Goal: Use online tool/utility

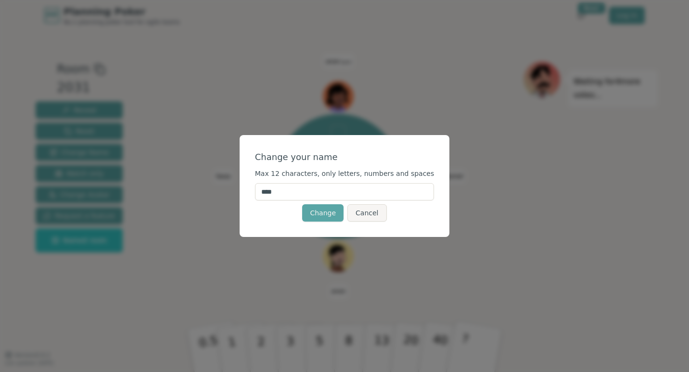
click at [322, 186] on input "****" at bounding box center [344, 191] width 179 height 17
type input "*****"
click at [360, 153] on div "Change your name" at bounding box center [344, 157] width 179 height 13
click at [339, 214] on button "Change" at bounding box center [322, 212] width 41 height 17
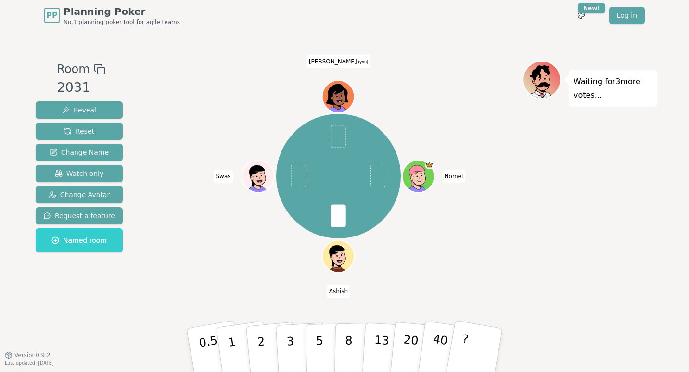
click at [341, 94] on icon at bounding box center [339, 94] width 25 height 4
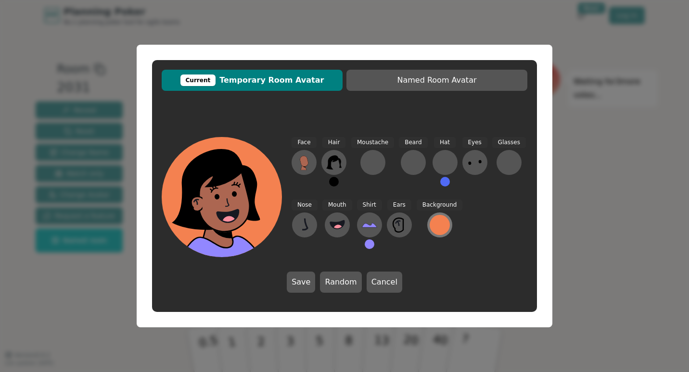
click at [434, 227] on div at bounding box center [440, 225] width 20 height 20
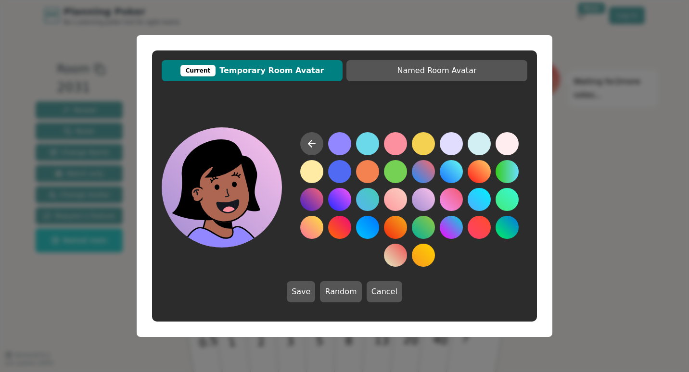
click at [416, 196] on button at bounding box center [423, 199] width 23 height 23
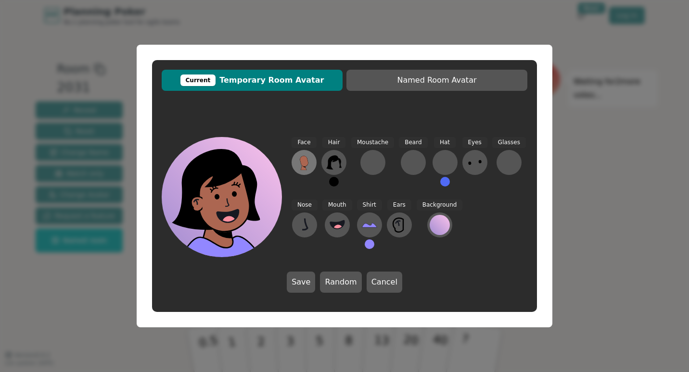
click at [312, 163] on button at bounding box center [304, 162] width 25 height 25
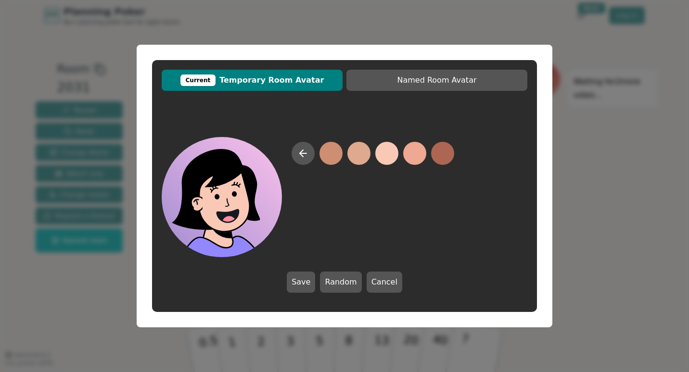
click at [388, 150] on button at bounding box center [386, 153] width 23 height 23
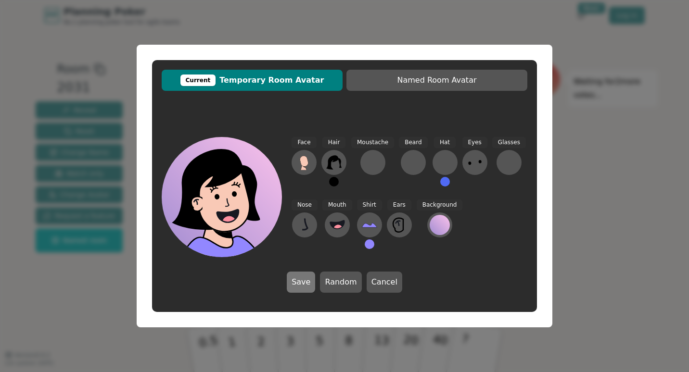
click at [297, 290] on button "Save" at bounding box center [301, 282] width 28 height 21
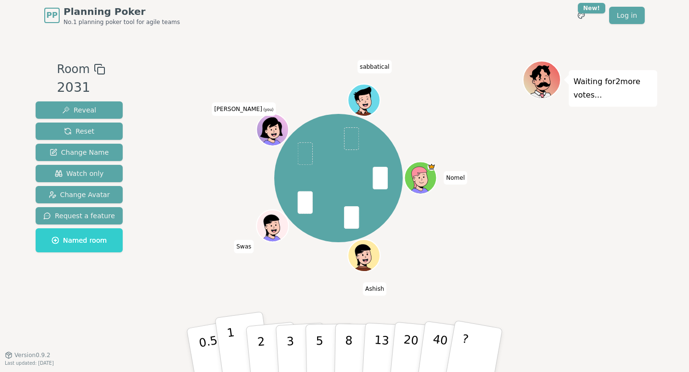
click at [240, 340] on button "1" at bounding box center [243, 351] width 57 height 78
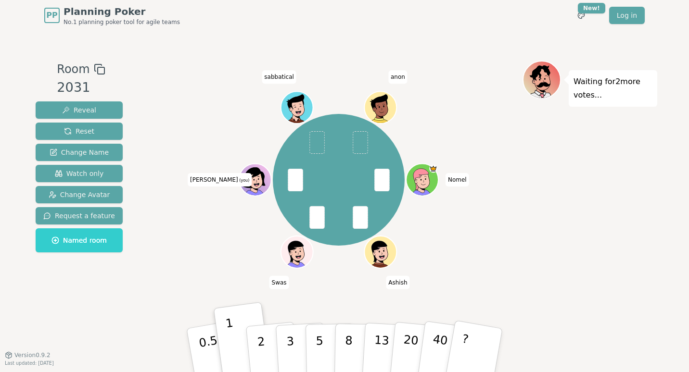
click at [328, 289] on div "[PERSON_NAME] Swas [PERSON_NAME] (you) sabbatical anon" at bounding box center [338, 193] width 368 height 265
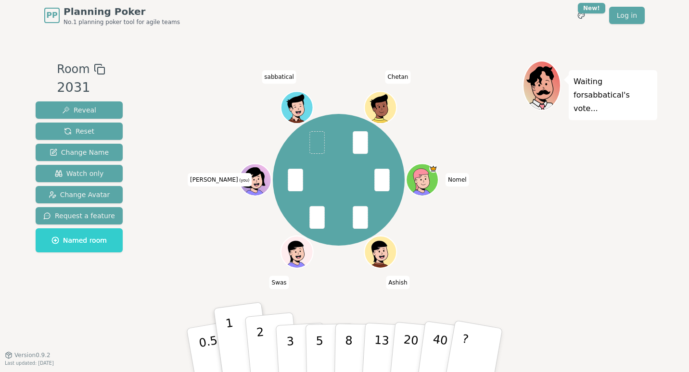
click at [264, 340] on button "2" at bounding box center [272, 351] width 55 height 77
click at [238, 332] on button "1" at bounding box center [243, 351] width 57 height 78
click at [256, 342] on button "2" at bounding box center [272, 351] width 55 height 77
click at [236, 337] on button "1" at bounding box center [243, 351] width 57 height 78
click at [268, 339] on button "2" at bounding box center [272, 351] width 55 height 77
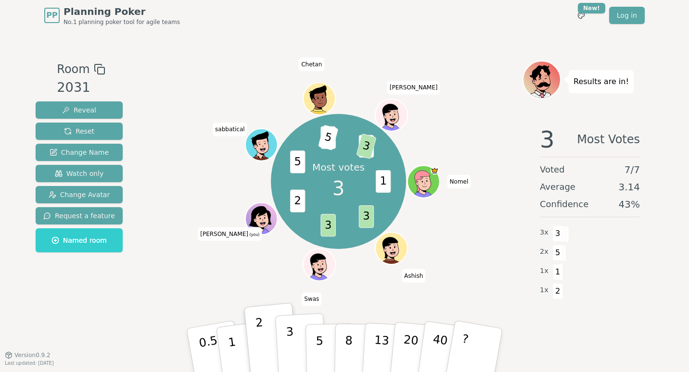
click at [297, 344] on button "3" at bounding box center [301, 350] width 52 height 75
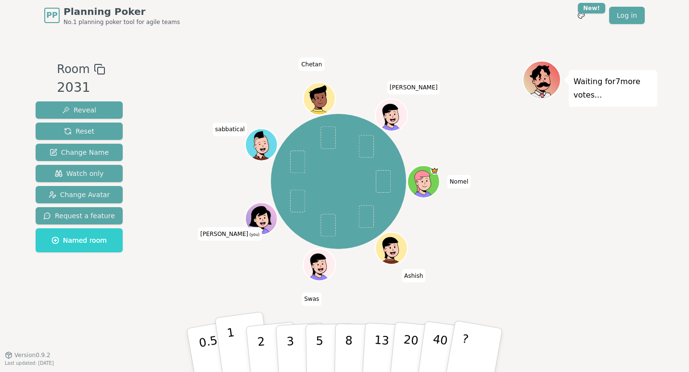
click at [236, 350] on button "1" at bounding box center [243, 351] width 57 height 78
click at [259, 342] on p "2" at bounding box center [262, 352] width 13 height 52
click at [300, 339] on button "3" at bounding box center [301, 350] width 52 height 75
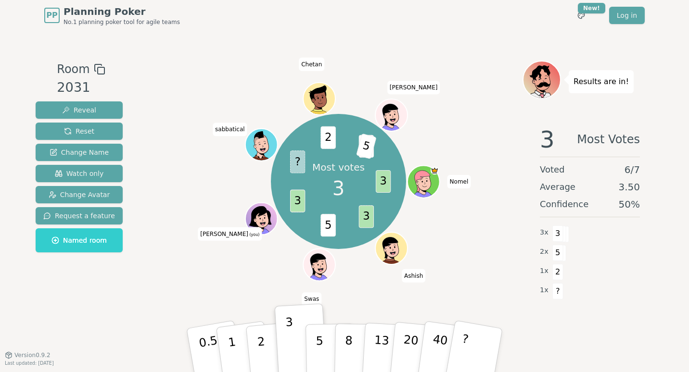
click at [377, 264] on div "Most votes 3 3 3 5 3 ? 2 3 5 [PERSON_NAME] Swas [PERSON_NAME] (you) sabbatical …" at bounding box center [338, 181] width 368 height 207
click at [95, 134] on button "Reset" at bounding box center [79, 131] width 87 height 17
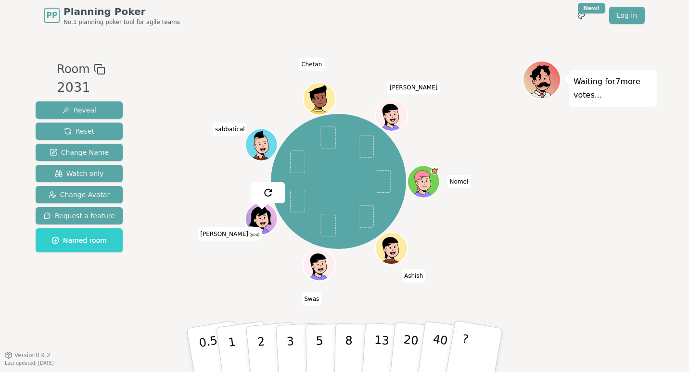
click at [221, 215] on div "[PERSON_NAME] Swas [PERSON_NAME] (you) sabbatical Chetan [PERSON_NAME]" at bounding box center [338, 181] width 368 height 207
click at [265, 334] on button "2" at bounding box center [272, 351] width 55 height 77
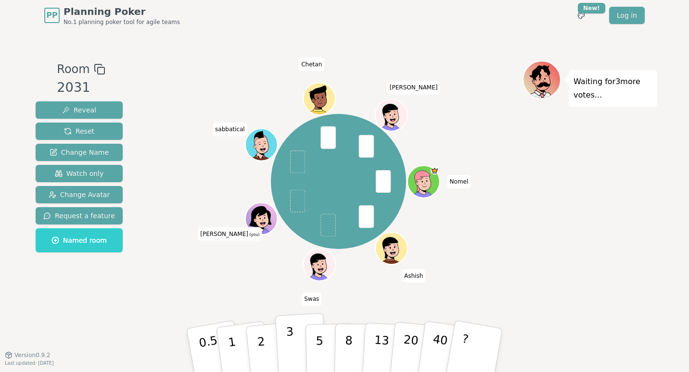
click at [287, 340] on p "3" at bounding box center [291, 351] width 11 height 52
click at [281, 348] on button "3" at bounding box center [301, 350] width 52 height 75
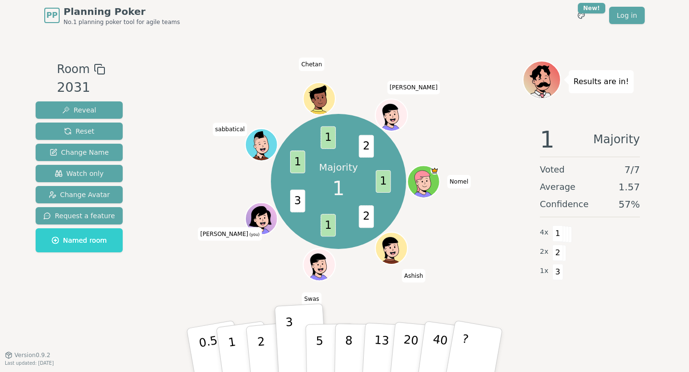
click at [260, 263] on div "Majority 1 1 2 1 3 1 1 2 [PERSON_NAME] Swas [PERSON_NAME] (you) sabbatical Chet…" at bounding box center [338, 181] width 368 height 207
click at [95, 129] on button "Reset" at bounding box center [79, 131] width 87 height 17
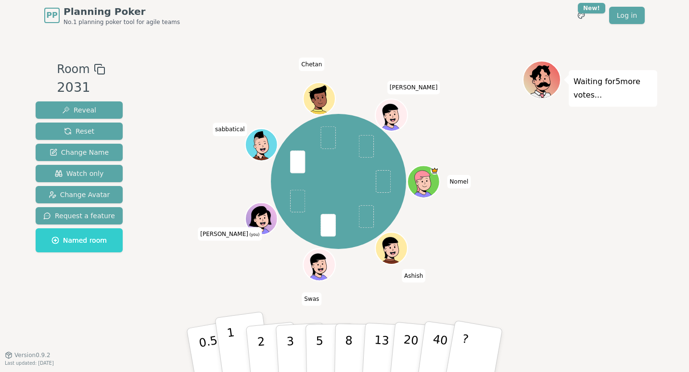
click at [242, 343] on button "1" at bounding box center [243, 351] width 57 height 78
click at [232, 333] on p "1" at bounding box center [233, 352] width 14 height 52
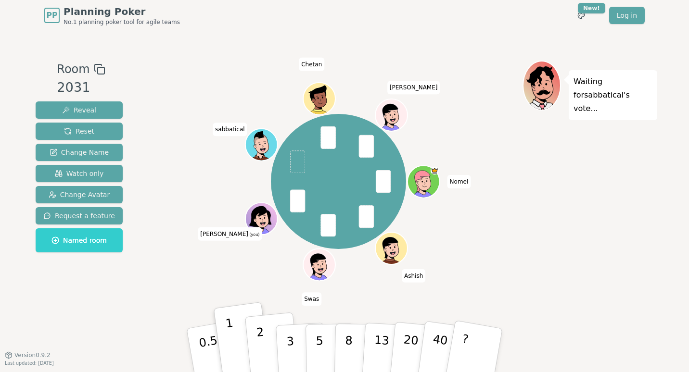
click at [266, 338] on button "2" at bounding box center [272, 351] width 55 height 77
click at [232, 333] on p "1" at bounding box center [233, 352] width 14 height 52
click at [268, 354] on button "2" at bounding box center [272, 351] width 55 height 77
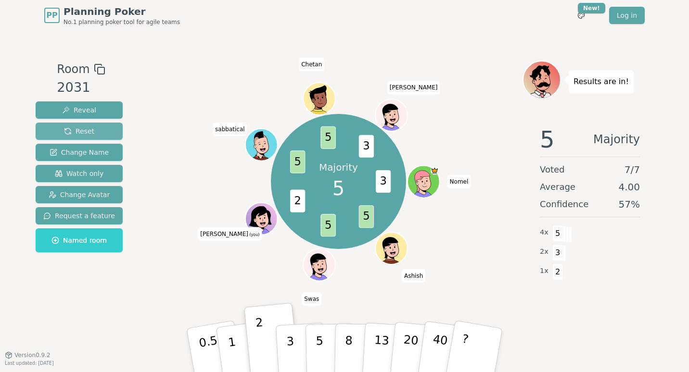
click at [105, 132] on button "Reset" at bounding box center [79, 131] width 87 height 17
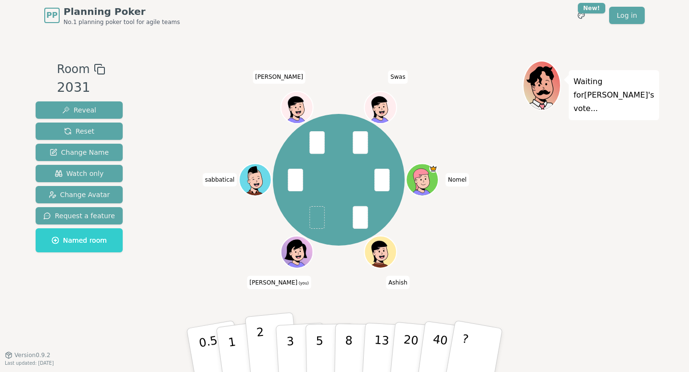
click at [263, 342] on p "2" at bounding box center [262, 352] width 13 height 52
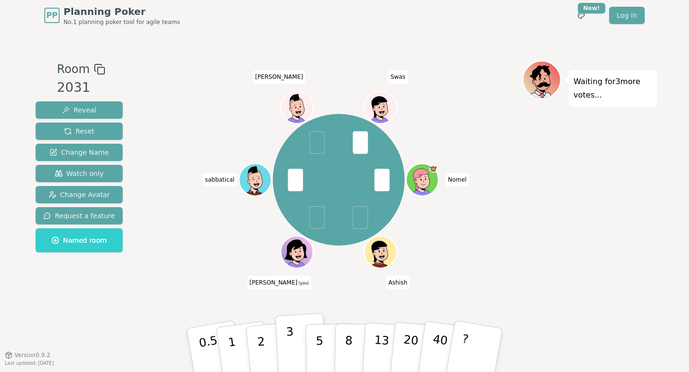
click at [290, 336] on p "3" at bounding box center [291, 351] width 11 height 52
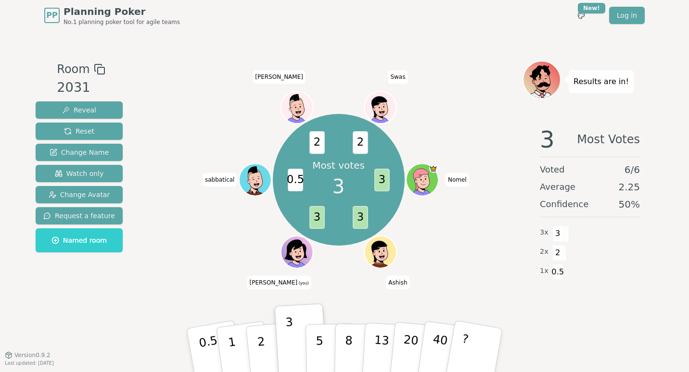
drag, startPoint x: 320, startPoint y: 268, endPoint x: 320, endPoint y: 243, distance: 24.1
click at [320, 243] on div "Most votes 3 3 3 3 0.5 2 2 Nomel [PERSON_NAME] (you) sabbatical [PERSON_NAME]" at bounding box center [338, 180] width 368 height 204
click at [257, 341] on p "2" at bounding box center [262, 352] width 13 height 52
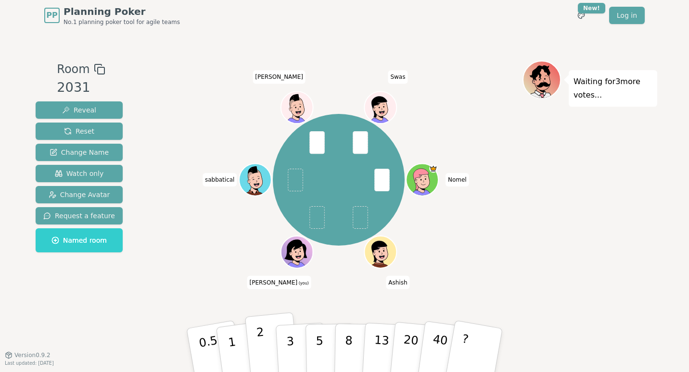
click at [264, 334] on button "2" at bounding box center [272, 351] width 55 height 77
click at [244, 335] on button "1" at bounding box center [243, 351] width 57 height 78
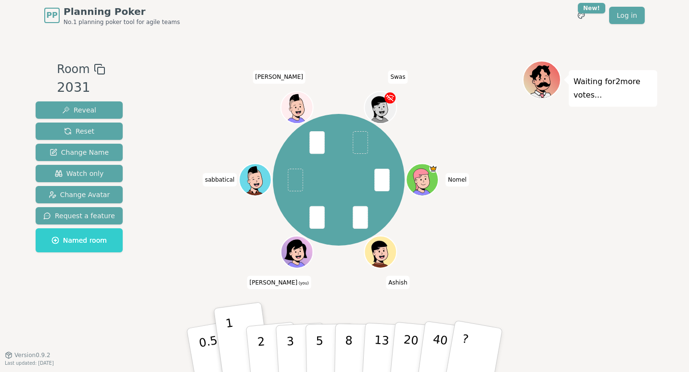
drag, startPoint x: 346, startPoint y: 281, endPoint x: 346, endPoint y: 267, distance: 14.9
click at [346, 267] on div "Nomel [PERSON_NAME] (you) sabbatical [PERSON_NAME]" at bounding box center [338, 180] width 368 height 204
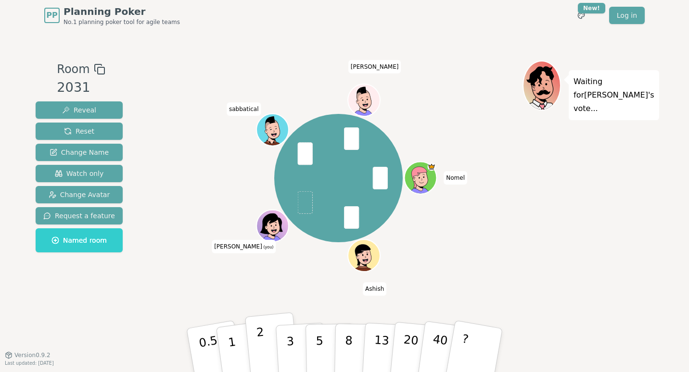
click at [261, 332] on p "2" at bounding box center [262, 352] width 13 height 52
